Goal: Information Seeking & Learning: Learn about a topic

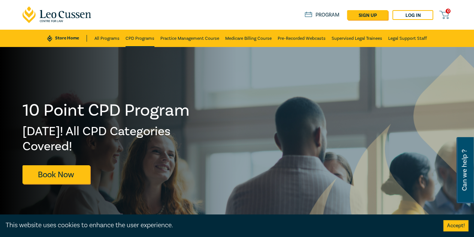
click at [131, 35] on link "CPD Programs" at bounding box center [140, 38] width 29 height 17
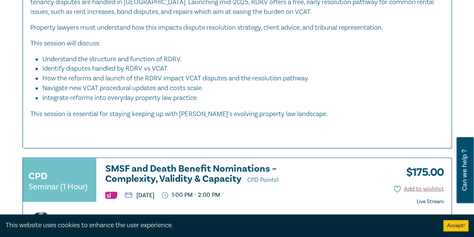
scroll to position [637, 0]
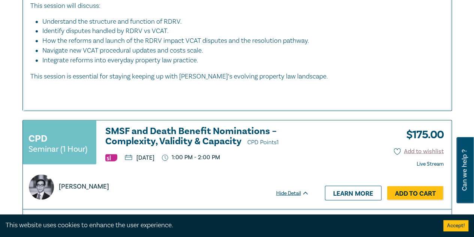
click at [202, 126] on h3 "SMSF and Death Benefit Nominations – Complexity, Validity & Capacity CPD Points…" at bounding box center [207, 136] width 204 height 21
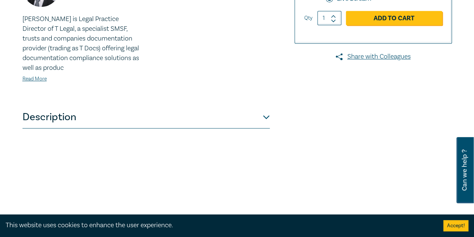
scroll to position [300, 0]
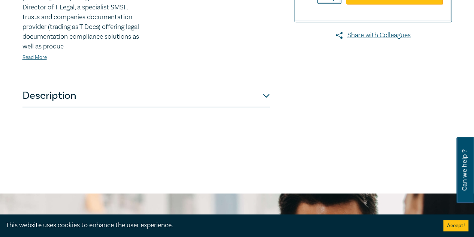
click at [167, 93] on button "Description" at bounding box center [145, 95] width 247 height 22
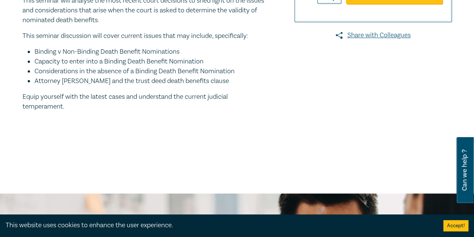
scroll to position [262, 0]
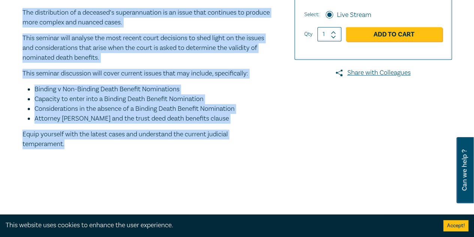
drag, startPoint x: 22, startPoint y: 11, endPoint x: 135, endPoint y: 146, distance: 175.6
click at [135, 146] on div "SMSF and Death Benefit Nominations – Complexity, Validity & Capacity S25164 CPD…" at bounding box center [164, 7] width 292 height 375
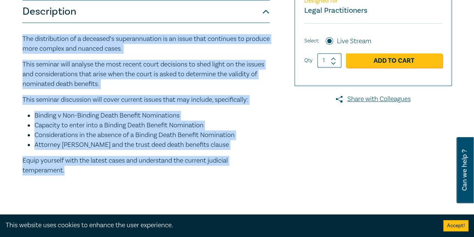
scroll to position [225, 0]
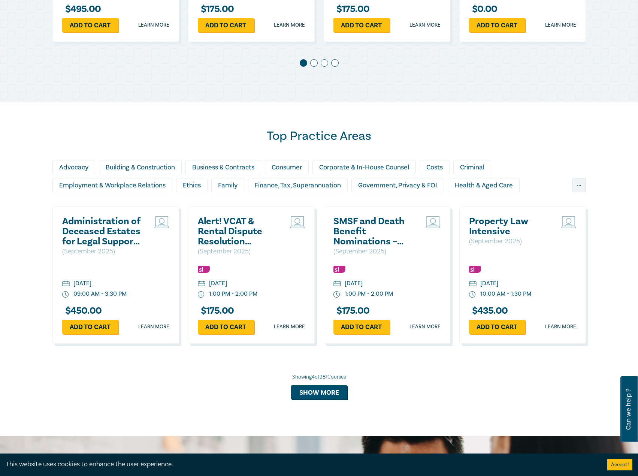
scroll to position [600, 0]
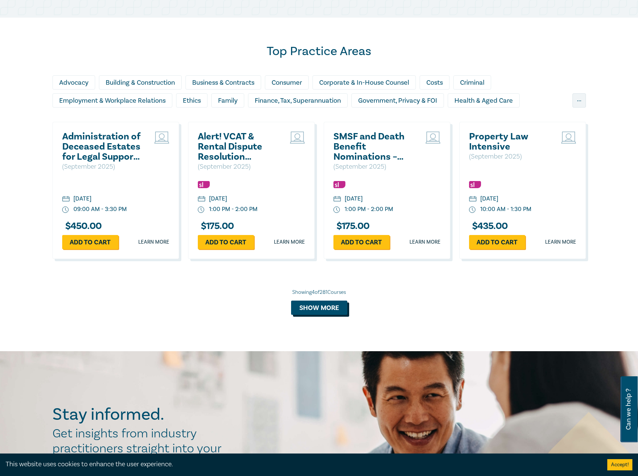
click at [333, 312] on button "Show more" at bounding box center [319, 308] width 56 height 14
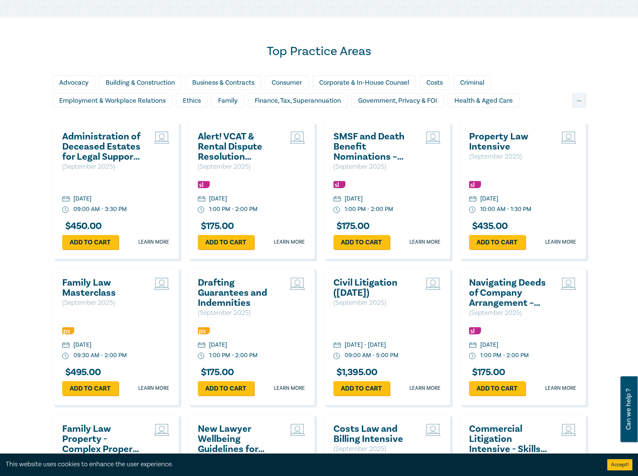
click at [314, 312] on div "Drafting Guarantees and Indemnities ( September 2025 ) Thursday, 11 September 2…" at bounding box center [251, 336] width 127 height 137
drag, startPoint x: 361, startPoint y: 129, endPoint x: 353, endPoint y: 139, distance: 12.6
click at [240, 288] on h2 "Drafting Guarantees and Indemnities" at bounding box center [238, 293] width 81 height 30
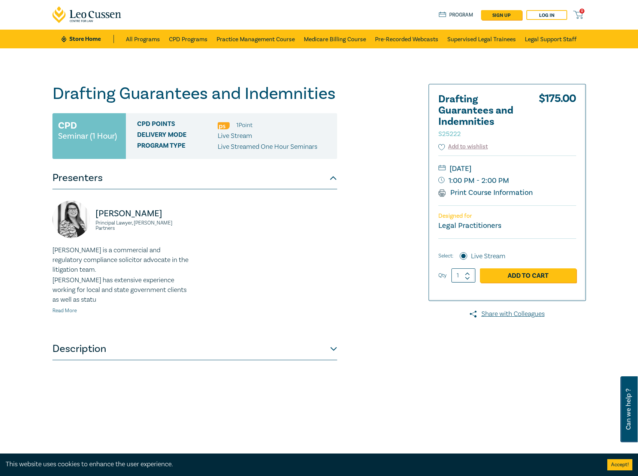
click at [66, 312] on link "Read More" at bounding box center [64, 310] width 24 height 7
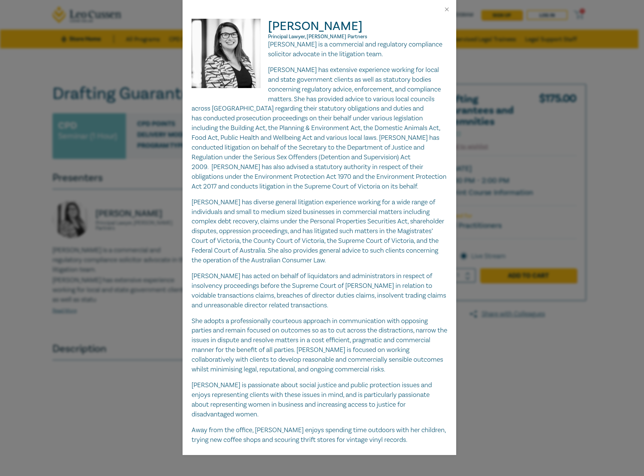
click at [443, 12] on div at bounding box center [320, 9] width 274 height 19
click at [460, 5] on div "Caroline Skeoch Principal Lawyer, Aitken Partners Caroline is a commercial and …" at bounding box center [322, 238] width 644 height 476
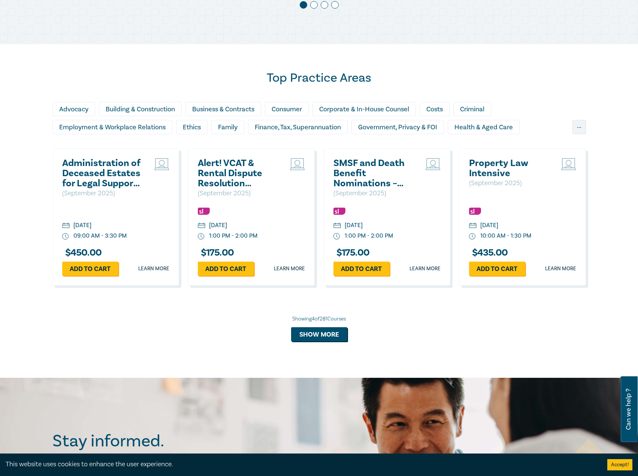
scroll to position [652, 0]
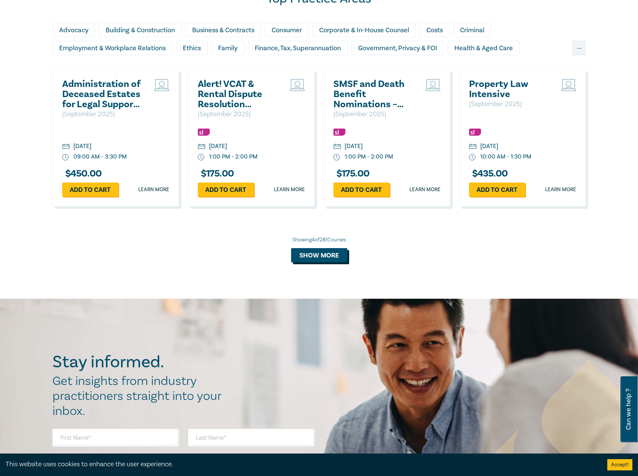
click at [328, 251] on button "Show more" at bounding box center [319, 255] width 56 height 14
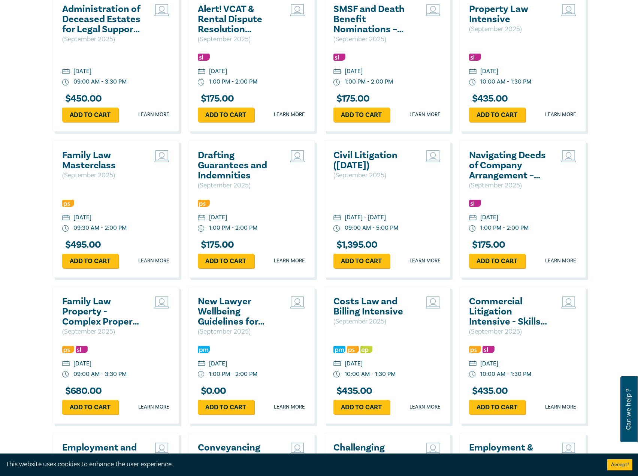
scroll to position [690, 0]
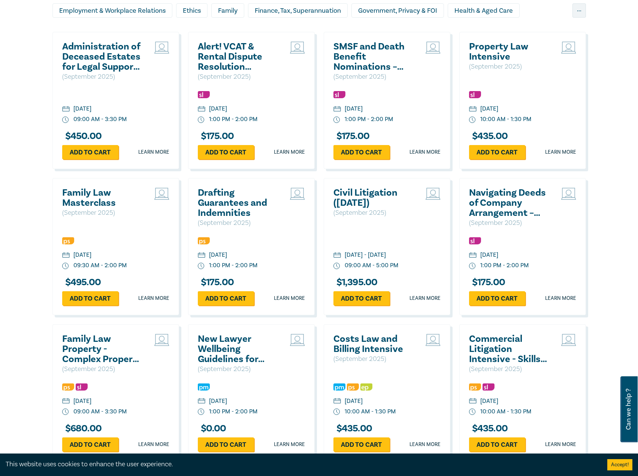
click at [82, 192] on h2 "Family Law Masterclass" at bounding box center [102, 198] width 81 height 20
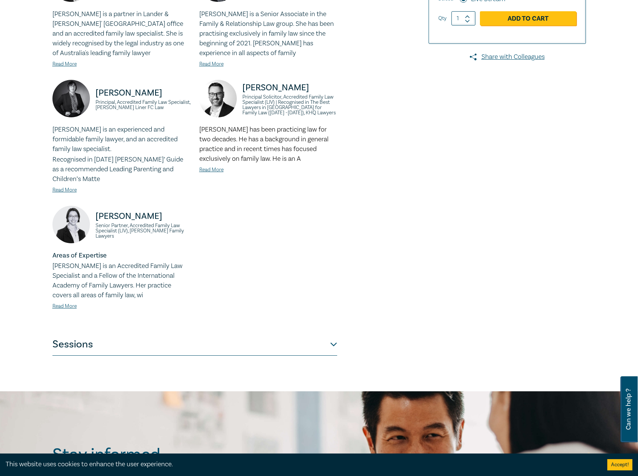
scroll to position [337, 0]
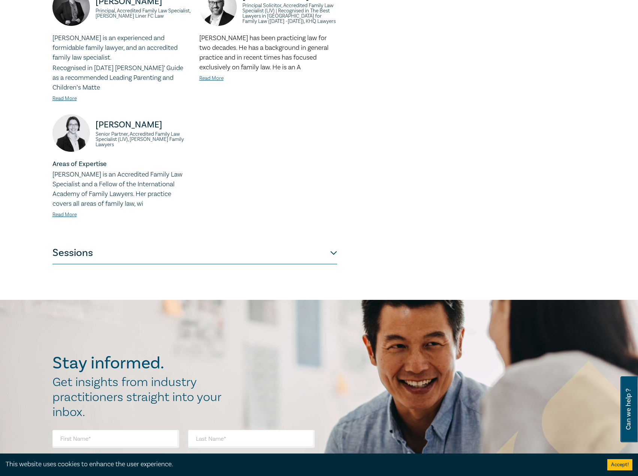
click at [309, 272] on div "Family Law Masterclass I25049 CPD Intensive (4 Point) CPD Points 4 Point s Deli…" at bounding box center [319, 5] width 638 height 589
click at [318, 255] on button "Sessions" at bounding box center [194, 253] width 285 height 22
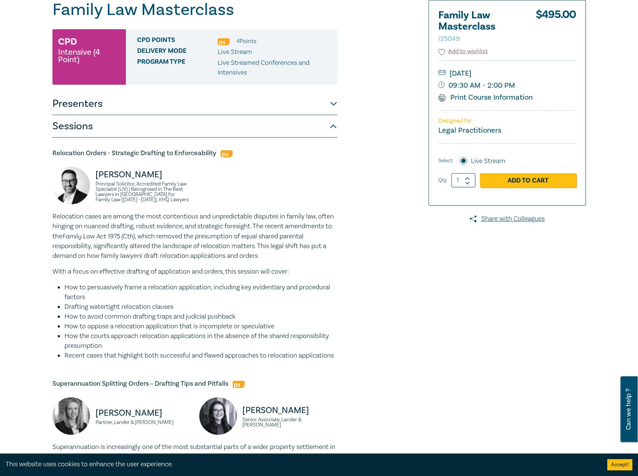
scroll to position [0, 0]
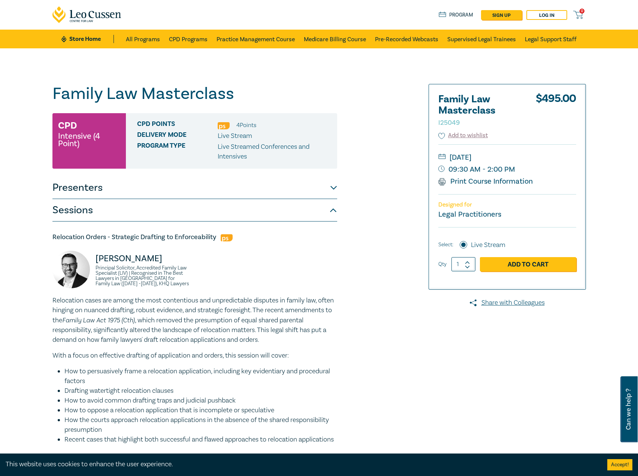
click at [214, 195] on button "Presenters" at bounding box center [194, 188] width 285 height 22
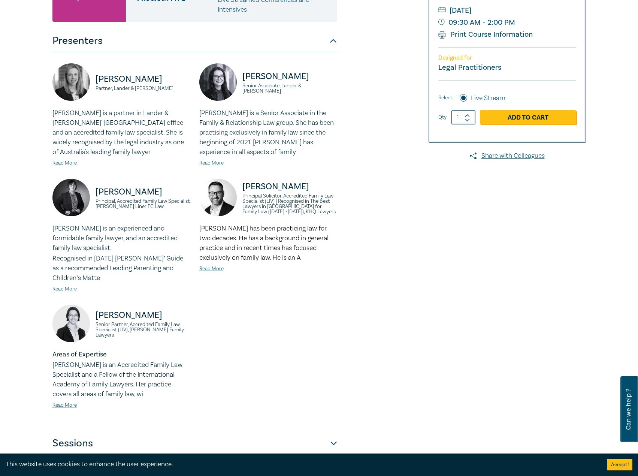
scroll to position [150, 0]
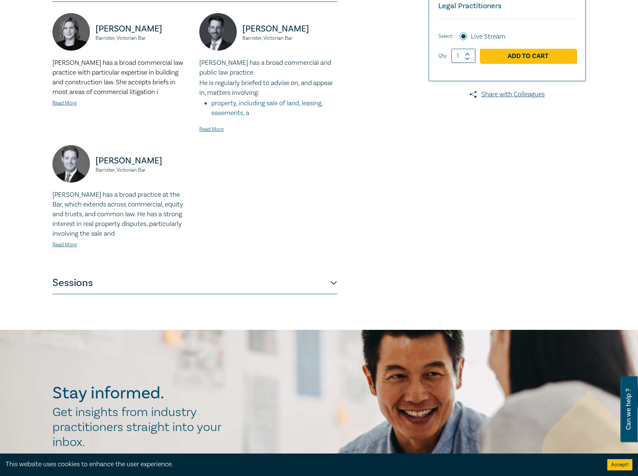
scroll to position [225, 0]
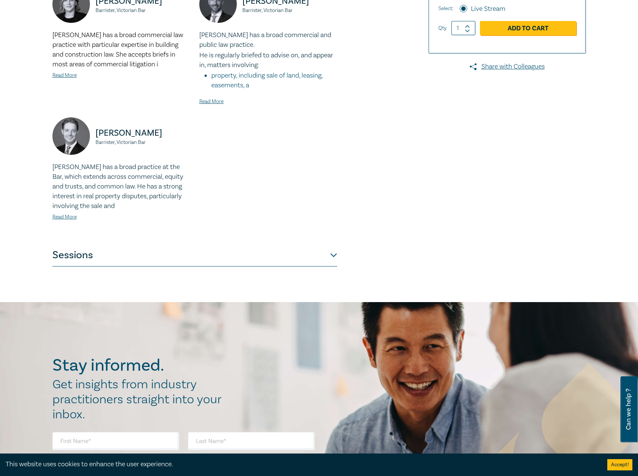
click at [228, 250] on button "Sessions" at bounding box center [194, 255] width 285 height 22
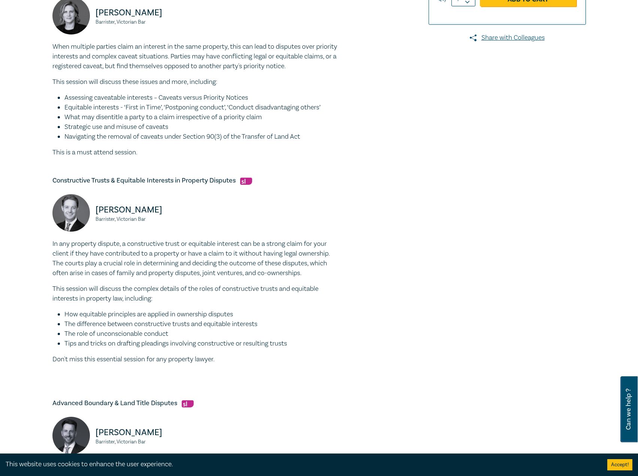
scroll to position [262, 0]
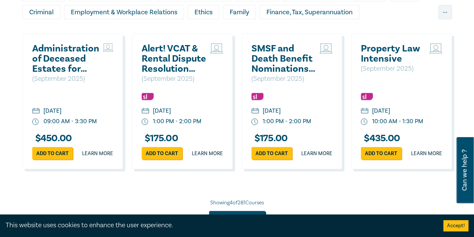
scroll to position [712, 0]
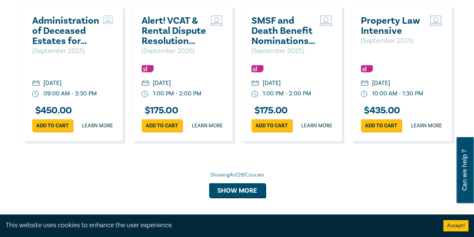
click at [153, 39] on h2 "Alert! VCAT & Rental Dispute Resolution Victoria Reforms 2025" at bounding box center [174, 31] width 65 height 30
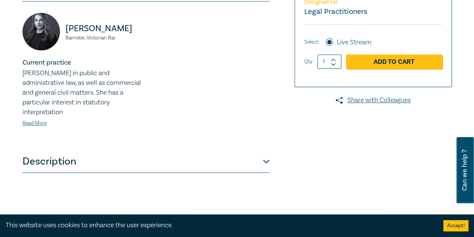
scroll to position [262, 0]
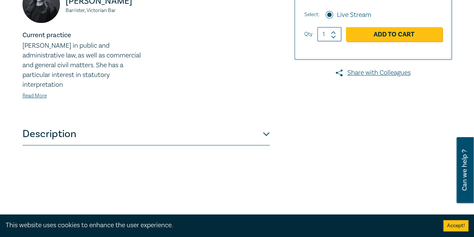
click at [106, 137] on button "Description" at bounding box center [145, 134] width 247 height 22
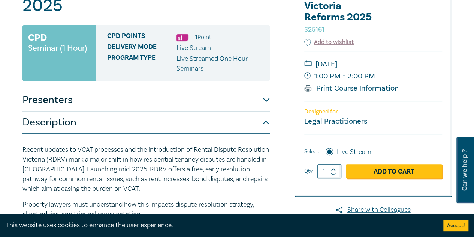
scroll to position [0, 0]
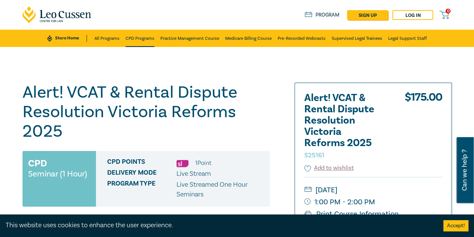
click at [145, 39] on link "CPD Programs" at bounding box center [140, 38] width 29 height 17
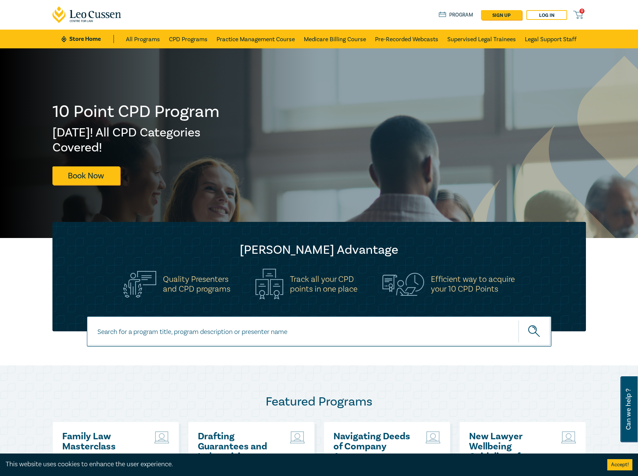
click at [184, 332] on input at bounding box center [319, 331] width 465 height 30
type input "w25019"
click at [519, 320] on button "submit" at bounding box center [535, 331] width 33 height 23
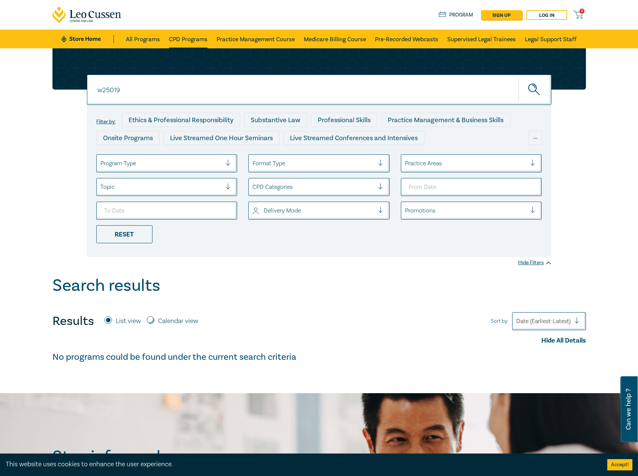
click at [173, 39] on link "CPD Programs" at bounding box center [188, 39] width 39 height 19
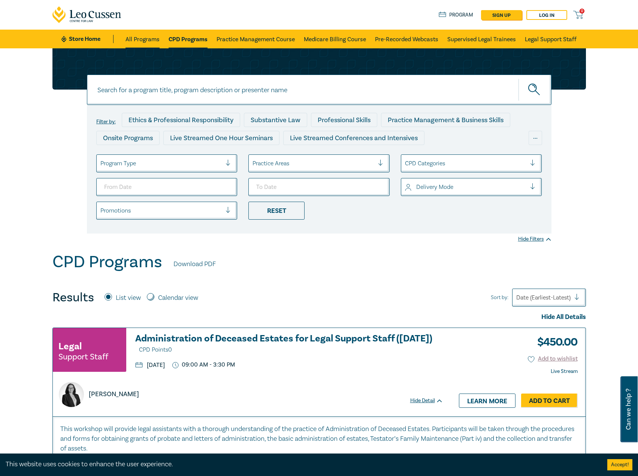
click at [142, 37] on link "All Programs" at bounding box center [143, 39] width 34 height 19
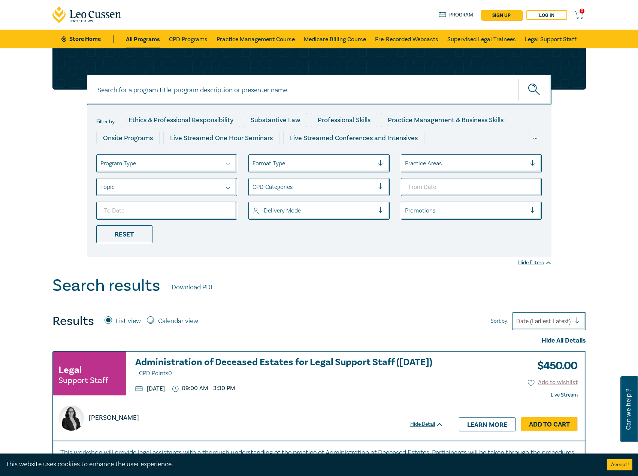
click at [185, 326] on label "Calendar view" at bounding box center [178, 321] width 40 height 10
click at [154, 324] on input "Calendar view" at bounding box center [150, 319] width 7 height 7
radio input "true"
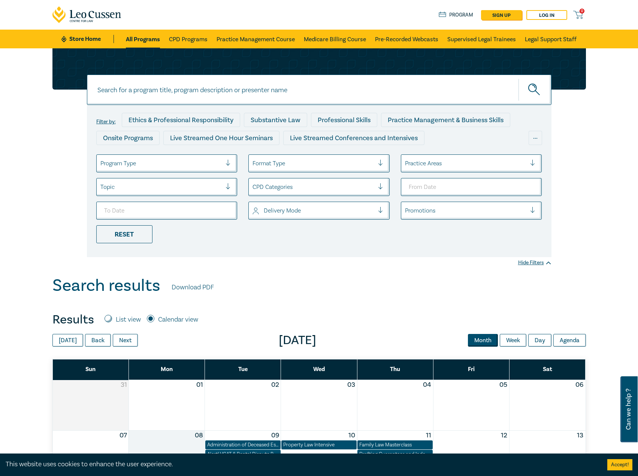
click at [197, 79] on input at bounding box center [319, 90] width 465 height 30
click at [133, 88] on input at bounding box center [319, 90] width 465 height 30
type input "w25019"
click at [519, 78] on button "submit" at bounding box center [535, 89] width 33 height 23
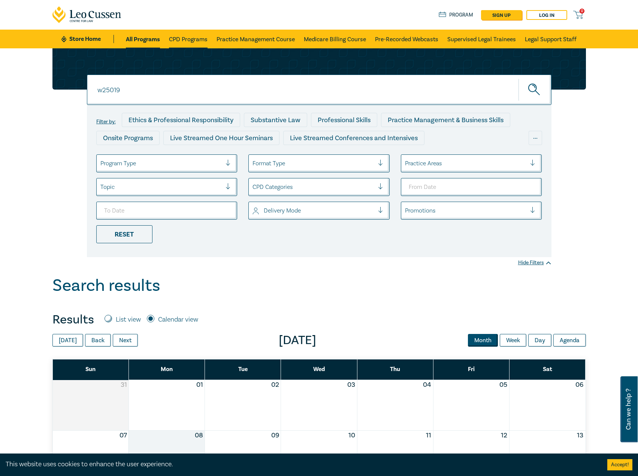
click at [184, 41] on link "CPD Programs" at bounding box center [188, 39] width 39 height 19
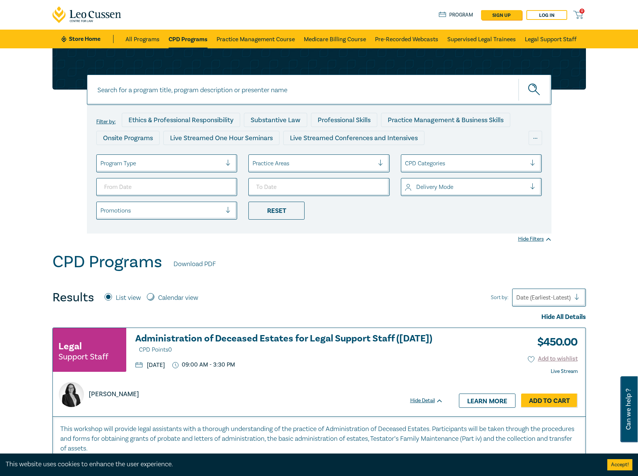
click at [191, 87] on input at bounding box center [319, 90] width 465 height 30
click at [519, 78] on button "submit" at bounding box center [535, 89] width 33 height 23
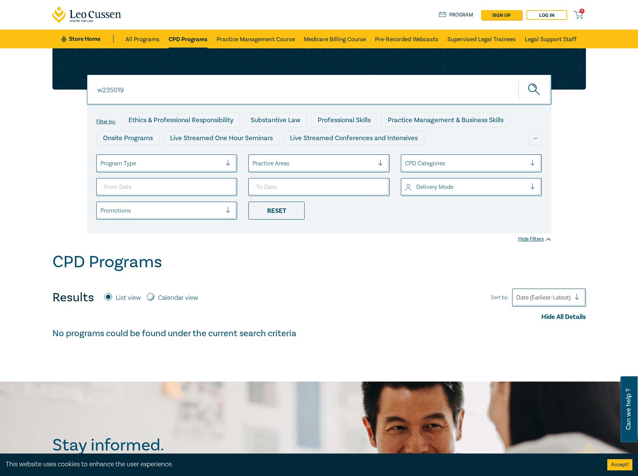
drag, startPoint x: 181, startPoint y: 81, endPoint x: 61, endPoint y: 82, distance: 120.0
click at [61, 82] on div "w235019 w235019 w235019 Filter by: Ethics & Professional Responsibility Substan…" at bounding box center [319, 140] width 543 height 185
type input "w25019"
click at [519, 78] on button "submit" at bounding box center [535, 89] width 33 height 23
click at [531, 91] on icon "submit" at bounding box center [535, 90] width 13 height 13
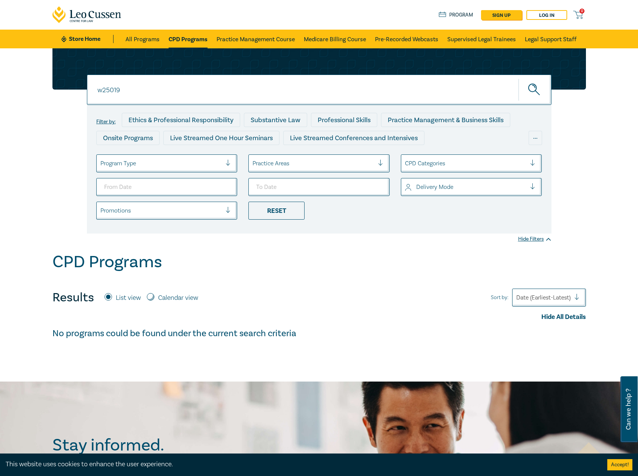
click at [200, 37] on link "CPD Programs" at bounding box center [188, 39] width 39 height 19
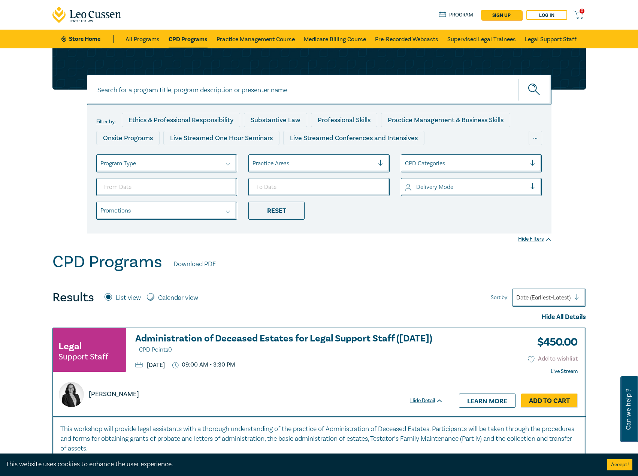
click at [181, 85] on input at bounding box center [319, 90] width 465 height 30
type input "w25019"
click at [519, 78] on button "submit" at bounding box center [535, 89] width 33 height 23
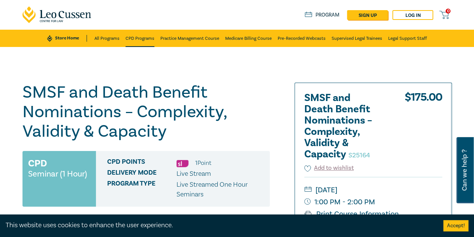
click at [148, 38] on link "CPD Programs" at bounding box center [140, 38] width 29 height 17
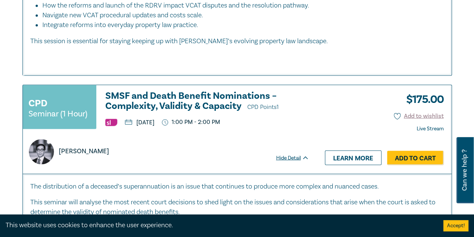
scroll to position [712, 0]
